Goal: Information Seeking & Learning: Learn about a topic

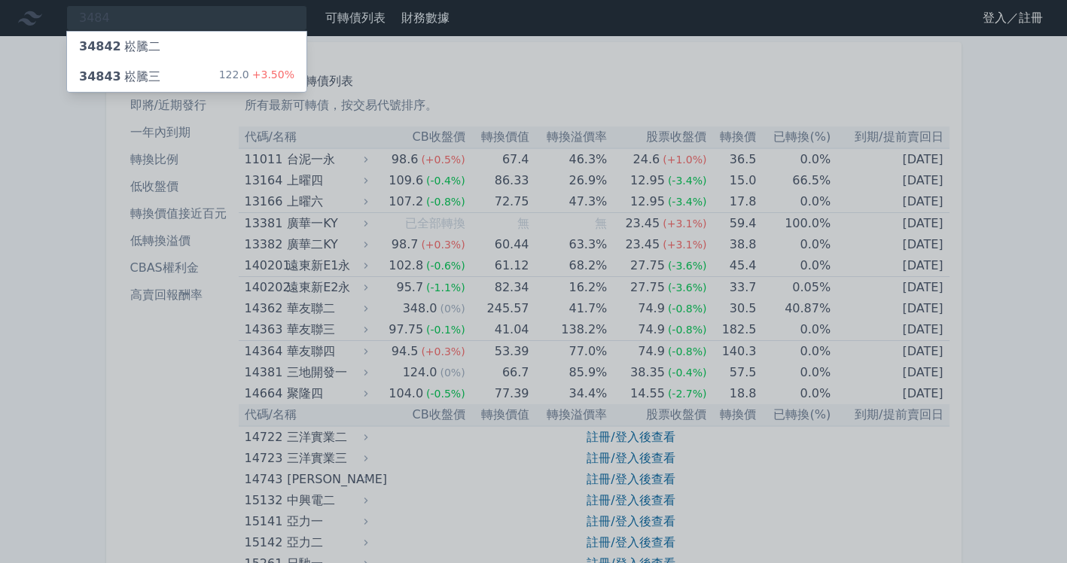
type input "3484"
click at [194, 72] on div "34843 崧騰三 122.0 +3.50%" at bounding box center [186, 77] width 239 height 30
click at [113, 56] on div "34842 崧騰二" at bounding box center [186, 47] width 239 height 30
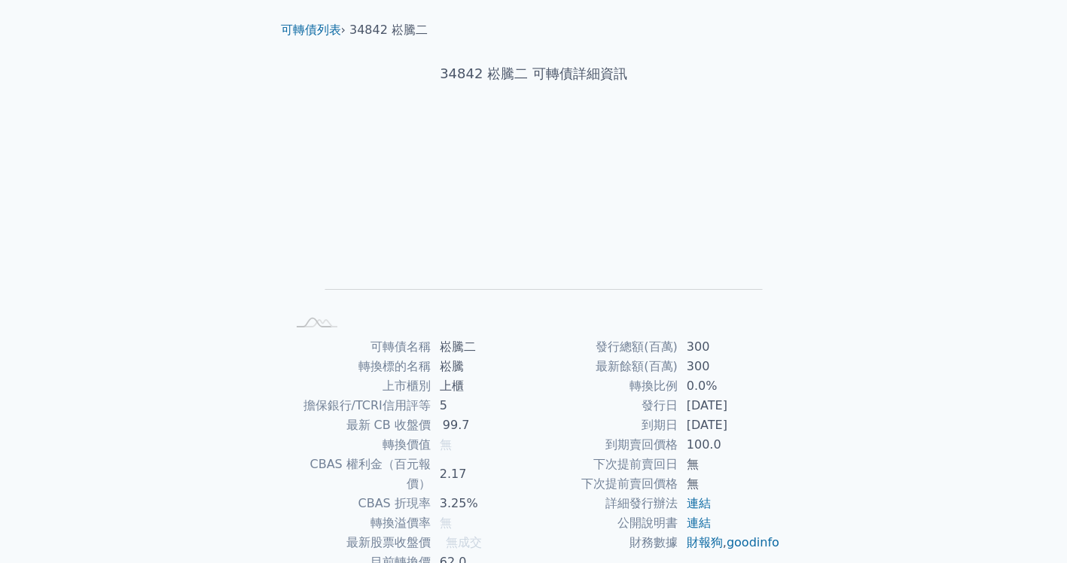
scroll to position [75, 0]
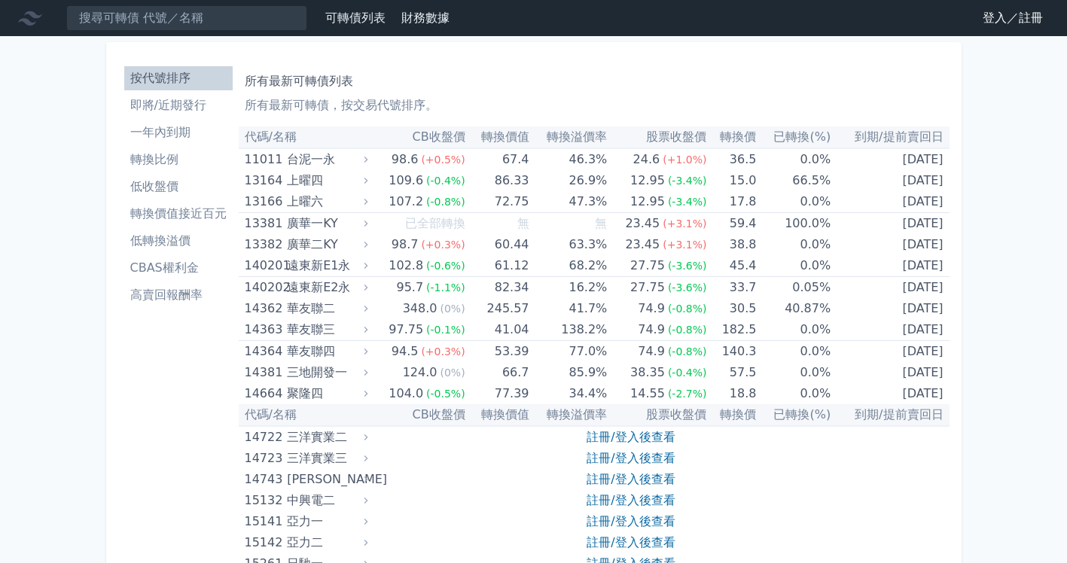
click at [198, 135] on li "一年內到期" at bounding box center [178, 132] width 108 height 18
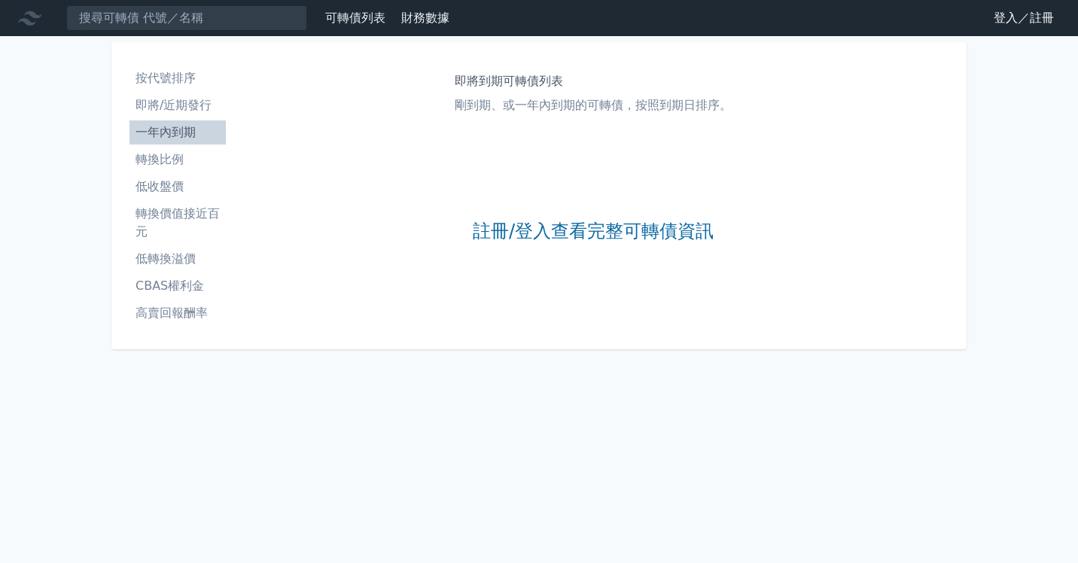
click at [184, 112] on li "即將/近期發行" at bounding box center [177, 105] width 96 height 18
click at [184, 82] on li "按代號排序" at bounding box center [177, 78] width 96 height 18
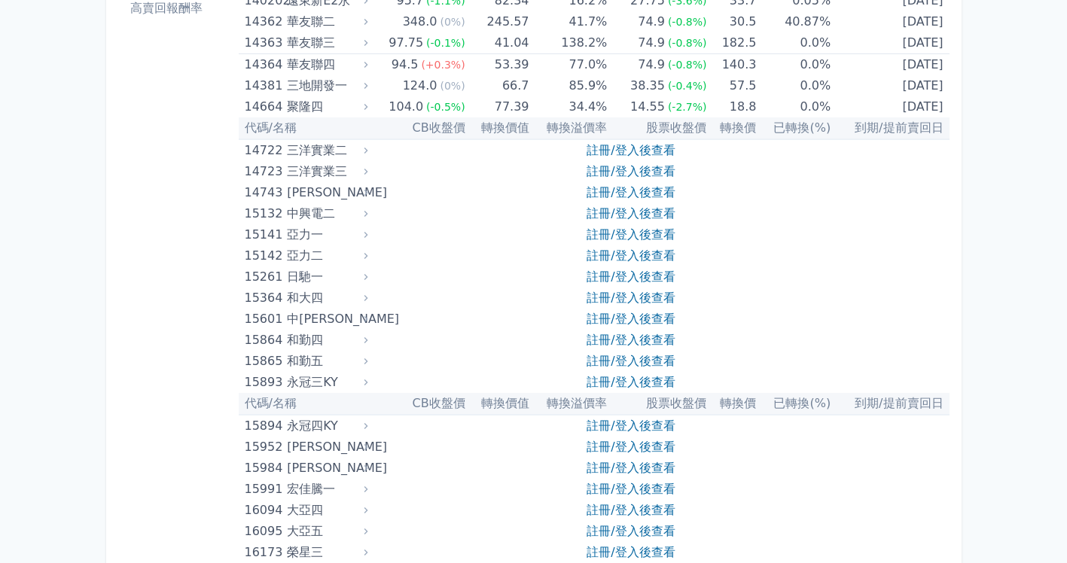
scroll to position [301, 0]
